Goal: Manage account settings

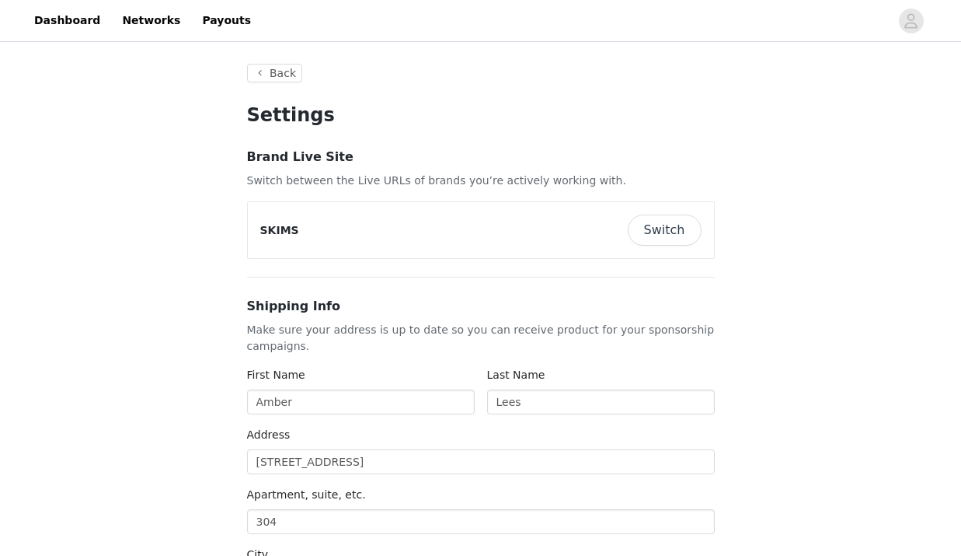
type input "+1 ([GEOGRAPHIC_DATA])"
click at [74, 29] on link "Dashboard" at bounding box center [67, 20] width 85 height 35
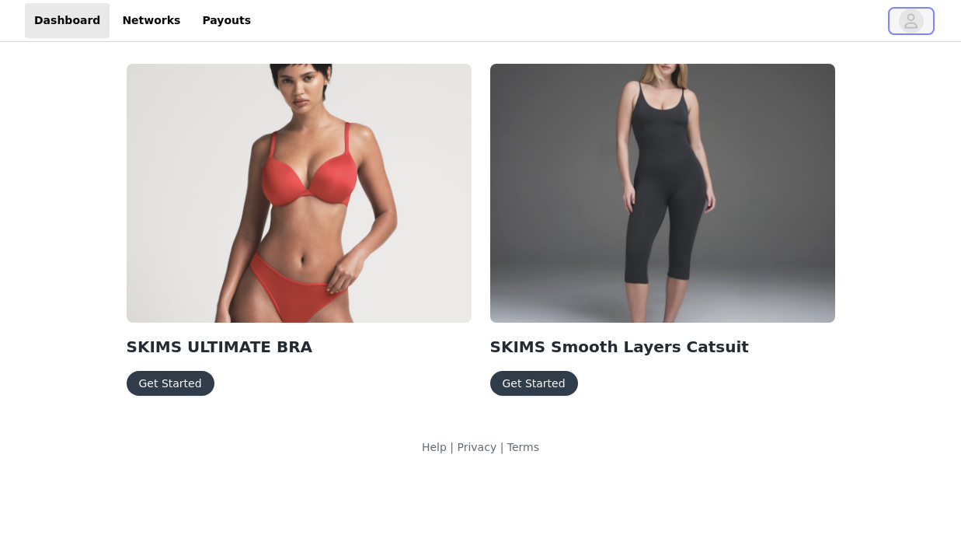
click at [918, 26] on span "button" at bounding box center [911, 21] width 25 height 25
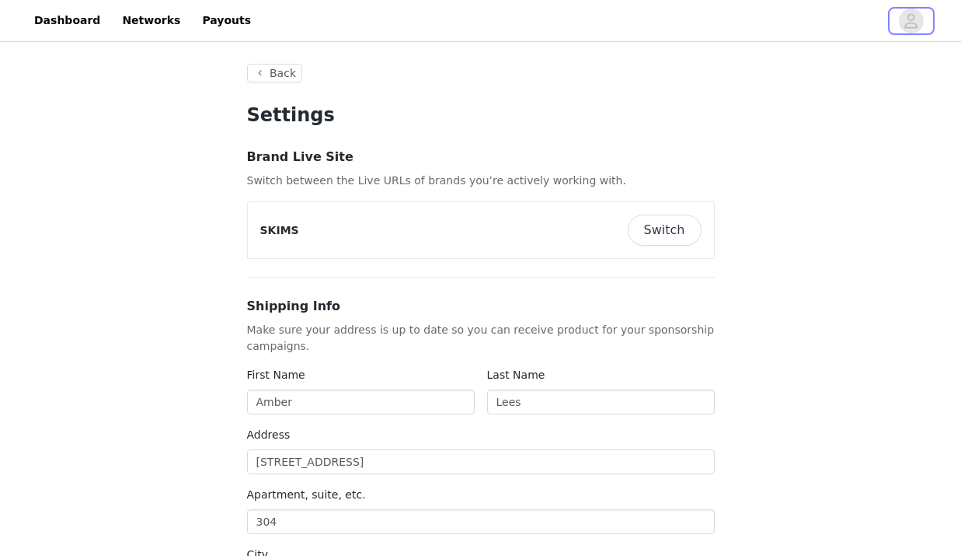
type input "+1 ([GEOGRAPHIC_DATA])"
click at [692, 227] on button "Switch" at bounding box center [665, 229] width 74 height 31
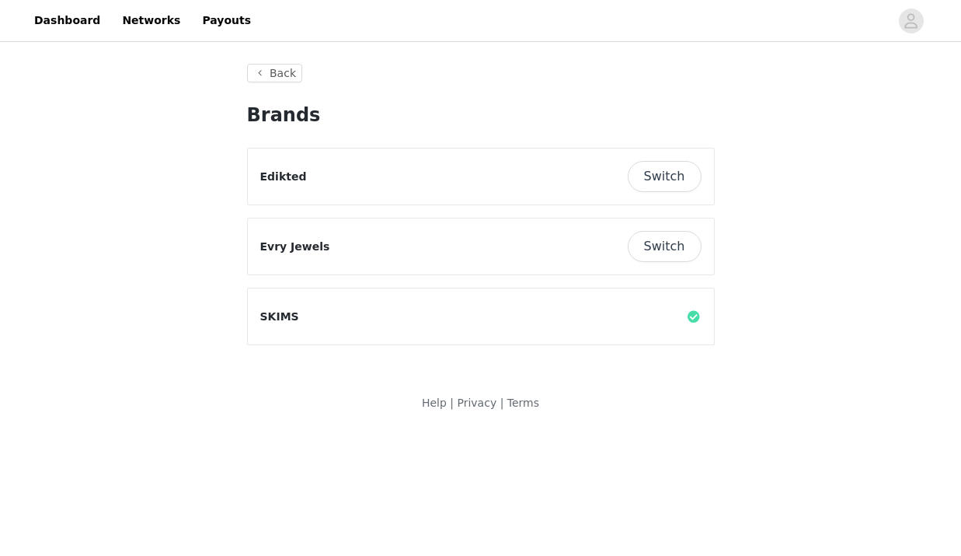
click at [660, 188] on button "Switch" at bounding box center [665, 176] width 74 height 31
click at [671, 180] on button "Switch" at bounding box center [665, 176] width 74 height 31
click at [655, 179] on button "Switch" at bounding box center [665, 176] width 74 height 31
